Goal: Check status: Check status

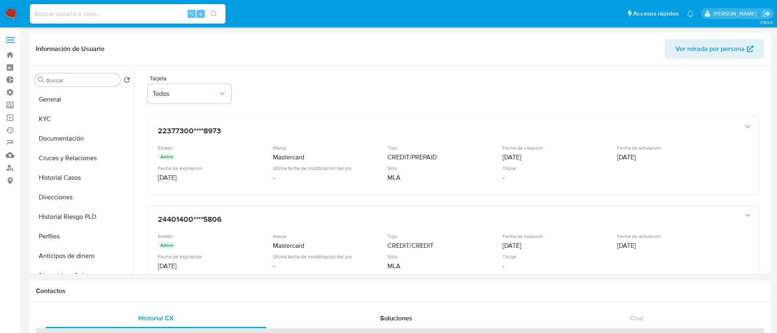
select select "10"
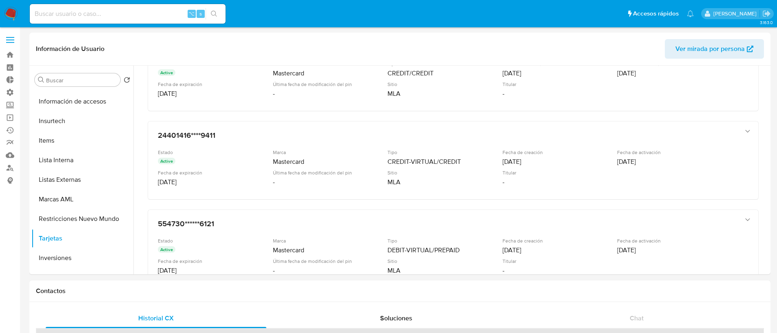
click at [98, 13] on input at bounding box center [128, 14] width 196 height 11
paste input "829424124"
type input "829424124"
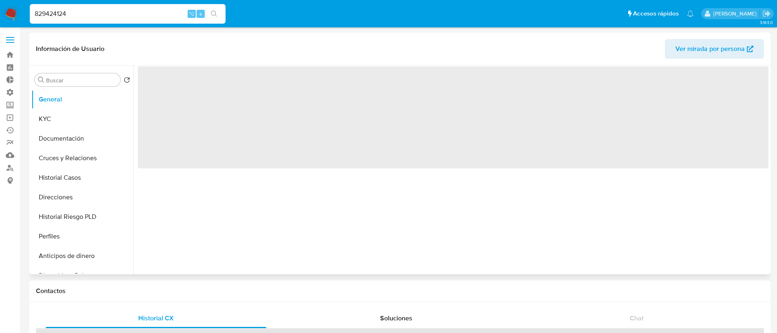
select select "10"
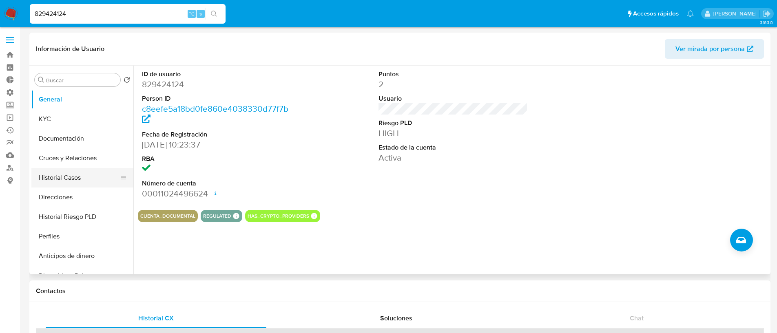
click at [64, 184] on button "Historial Casos" at bounding box center [78, 178] width 95 height 20
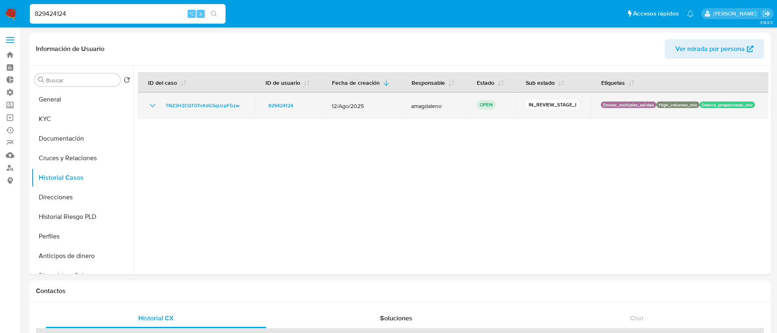
click at [150, 108] on icon "Mostrar/Ocultar" at bounding box center [153, 106] width 10 height 10
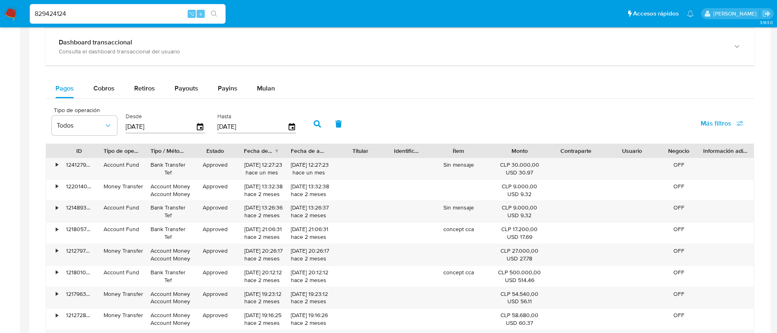
scroll to position [443, 0]
click at [106, 82] on div "Cobros" at bounding box center [103, 89] width 21 height 20
select select "10"
click at [197, 125] on icon "button" at bounding box center [200, 126] width 7 height 7
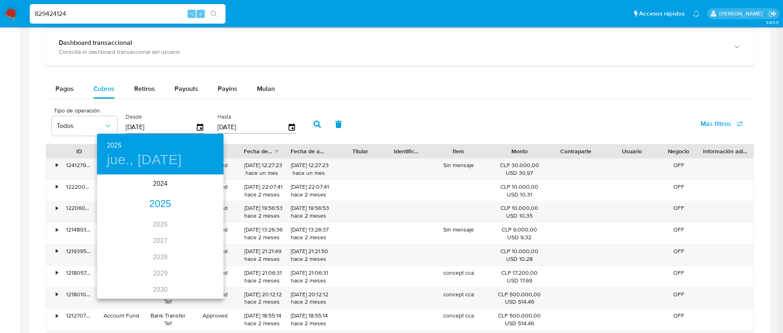
click at [148, 201] on div "2025" at bounding box center [160, 204] width 126 height 16
click at [117, 251] on div "[DATE]." at bounding box center [118, 252] width 42 height 31
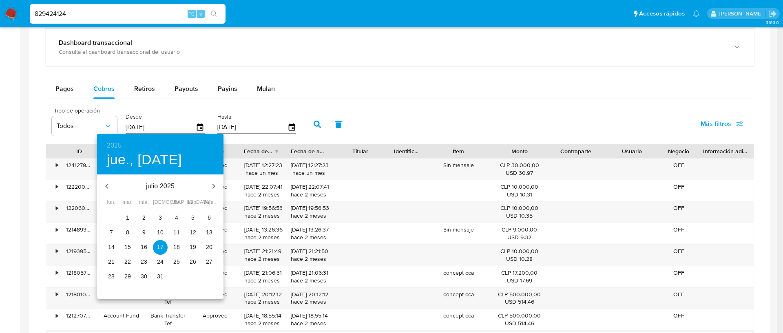
click at [131, 216] on span "1" at bounding box center [127, 218] width 15 height 8
type input "[DATE]"
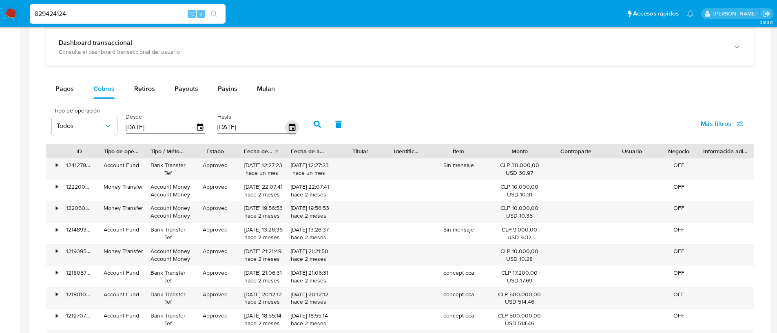
click at [287, 131] on icon "button" at bounding box center [292, 127] width 14 height 14
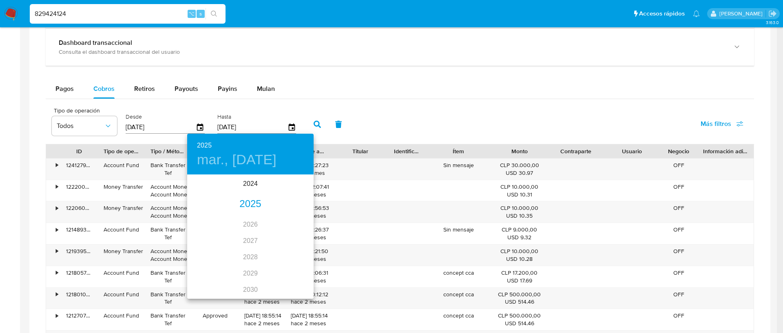
click at [241, 203] on div "2025" at bounding box center [250, 204] width 126 height 16
click at [209, 246] on div "[DATE]." at bounding box center [208, 252] width 42 height 31
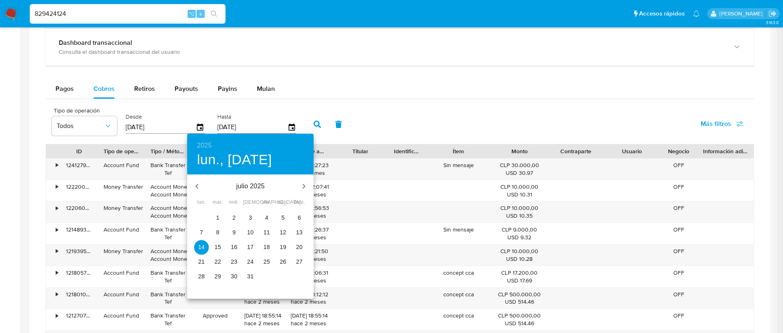
click at [247, 277] on p "31" at bounding box center [250, 276] width 7 height 8
type input "[DATE]"
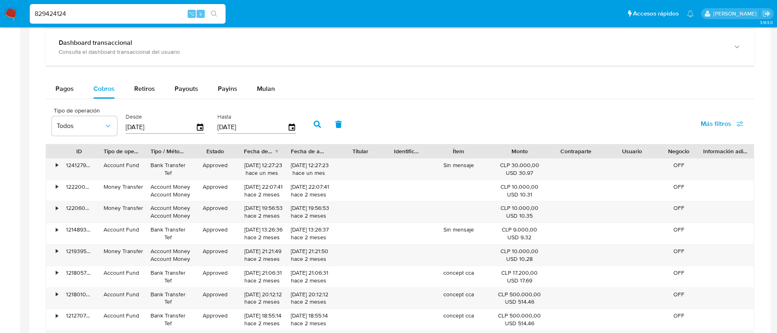
click at [315, 127] on icon "button" at bounding box center [317, 124] width 7 height 7
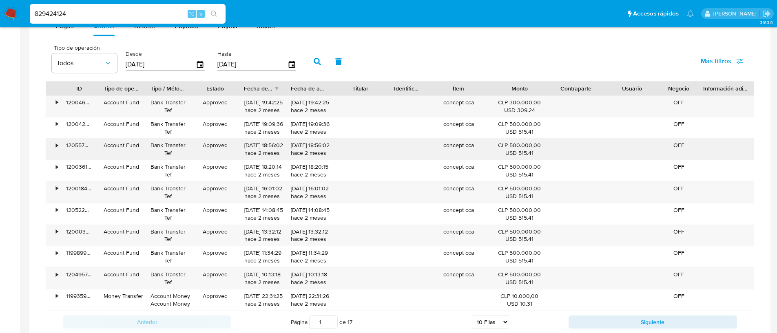
scroll to position [506, 0]
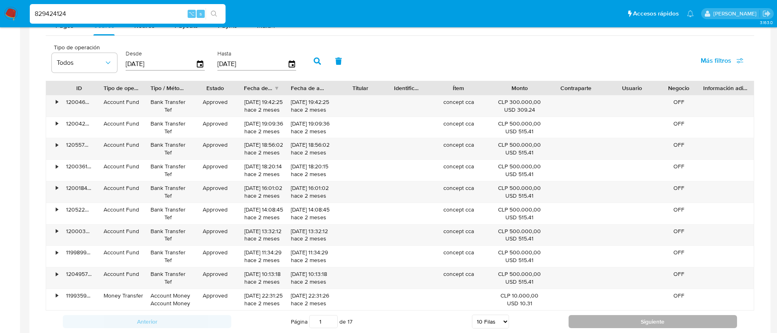
click at [593, 316] on button "Siguiente" at bounding box center [652, 321] width 168 height 13
type input "4"
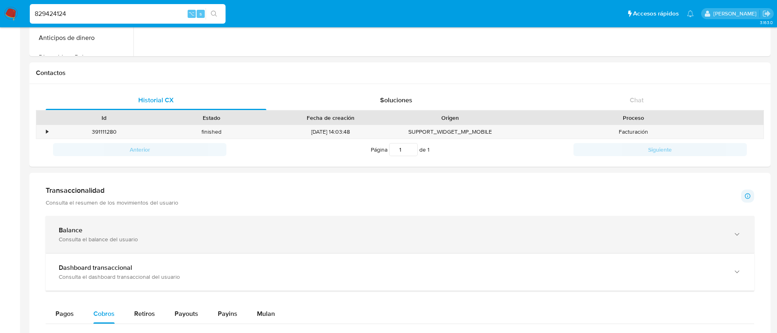
scroll to position [0, 0]
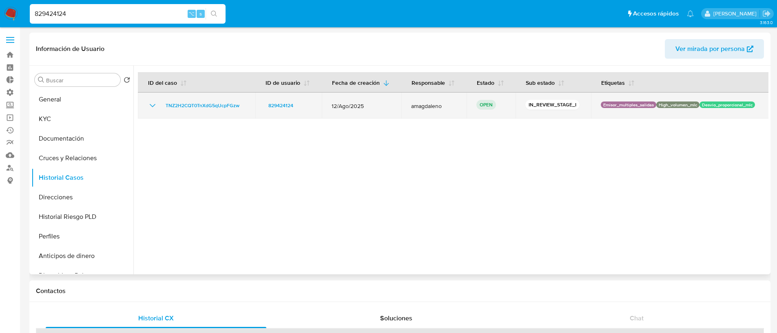
click at [147, 106] on td "TNZ2H2CQT0TnXdG5qUcpFGzw" at bounding box center [196, 106] width 117 height 26
click at [152, 102] on icon "Mostrar/Ocultar" at bounding box center [153, 106] width 10 height 10
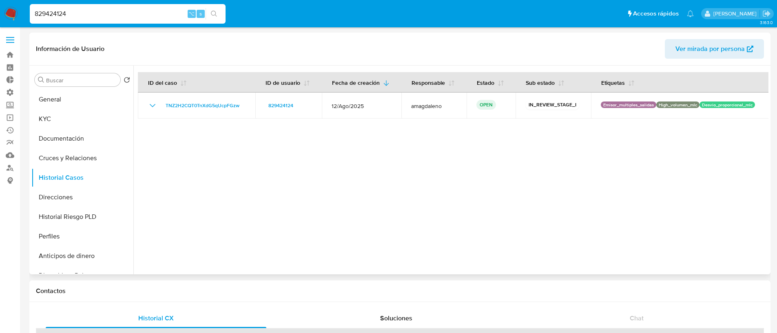
click at [317, 166] on div at bounding box center [450, 170] width 635 height 209
